Goal: Task Accomplishment & Management: Use online tool/utility

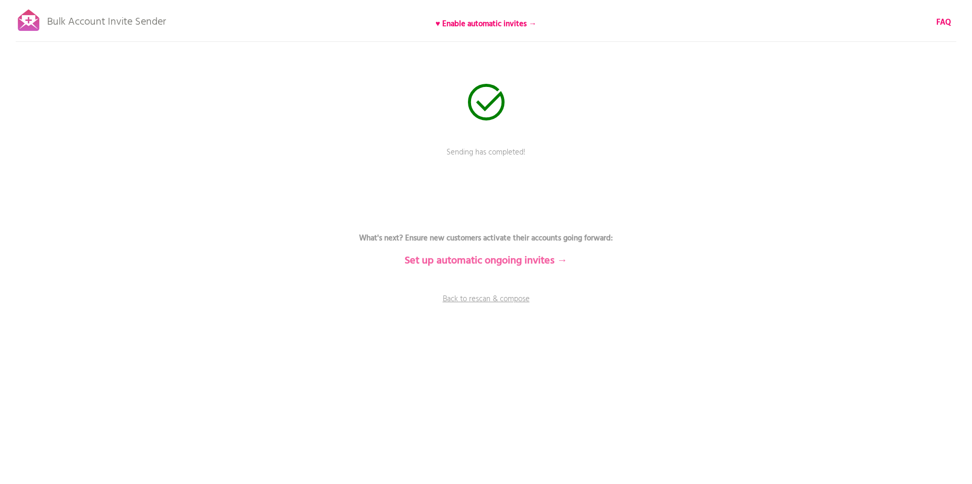
click at [544, 258] on b "Set up automatic ongoing invites →" at bounding box center [485, 260] width 163 height 17
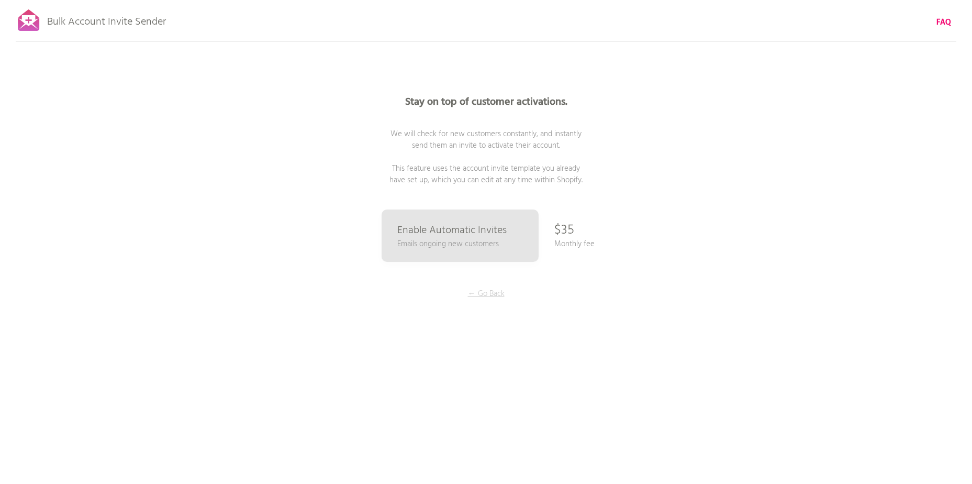
click at [492, 294] on p "← Go Back" at bounding box center [486, 294] width 78 height 12
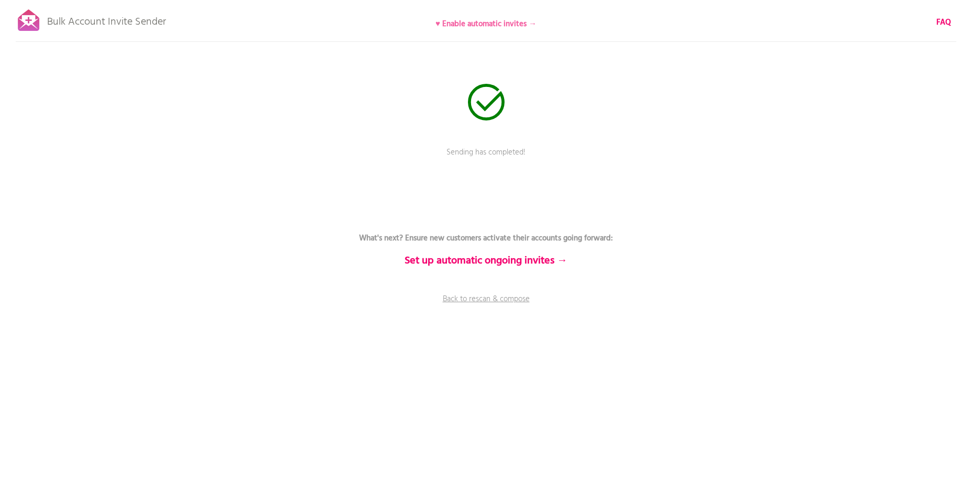
click at [496, 27] on b "♥ Enable automatic invites →" at bounding box center [485, 24] width 101 height 13
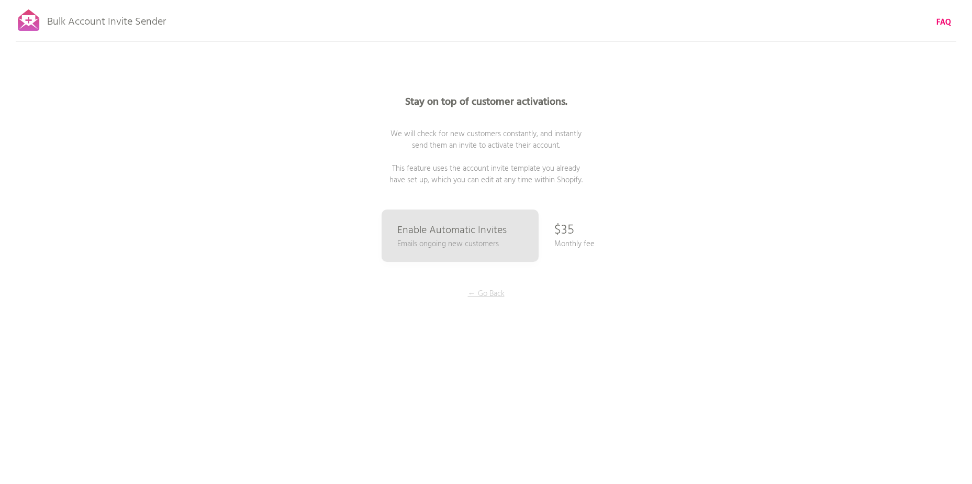
click at [492, 290] on p "← Go Back" at bounding box center [486, 294] width 78 height 12
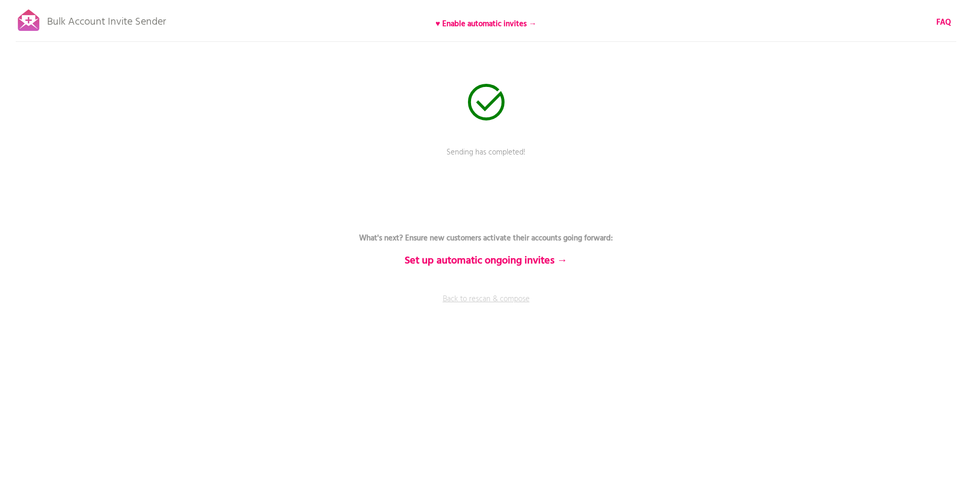
click at [482, 299] on link "Back to rescan & compose" at bounding box center [486, 306] width 314 height 26
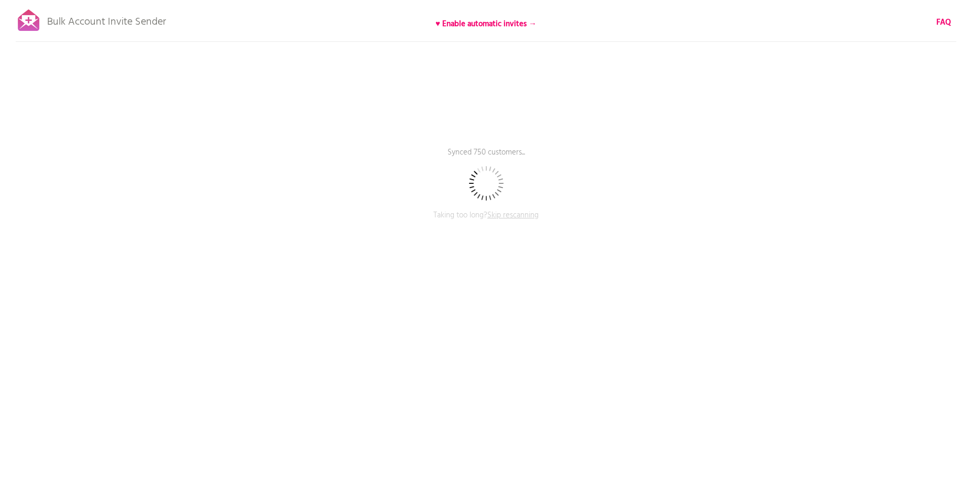
click at [504, 218] on span "Skip rescanning" at bounding box center [512, 215] width 51 height 13
